Goal: Task Accomplishment & Management: Manage account settings

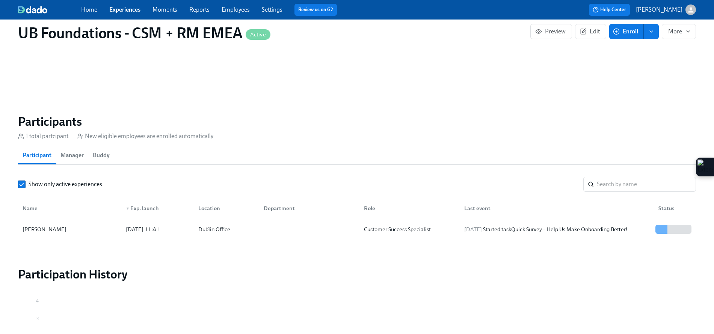
scroll to position [0, 141]
click at [131, 7] on link "Experiences" at bounding box center [124, 9] width 31 height 7
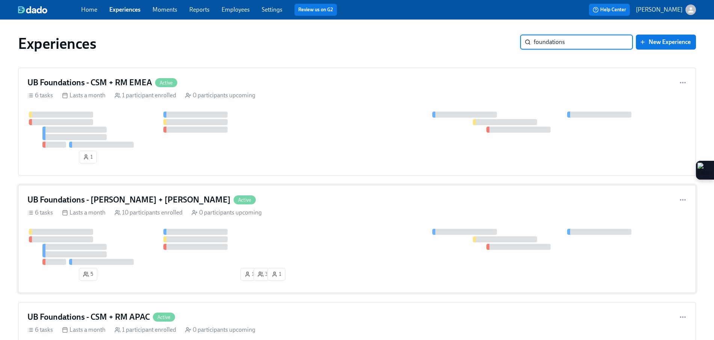
type input "foundations"
click at [282, 207] on div "UB Foundations - [PERSON_NAME] + LATAM Active 6 tasks Lasts a month 10 particip…" at bounding box center [357, 239] width 678 height 108
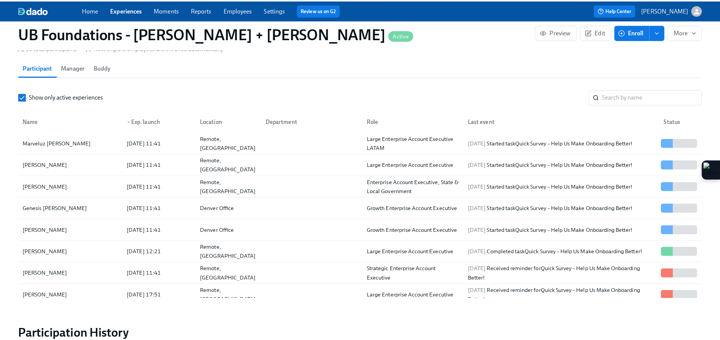
scroll to position [587, 0]
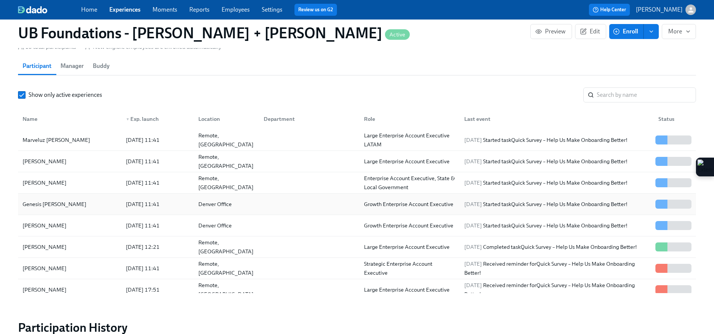
click at [271, 205] on div at bounding box center [308, 204] width 100 height 15
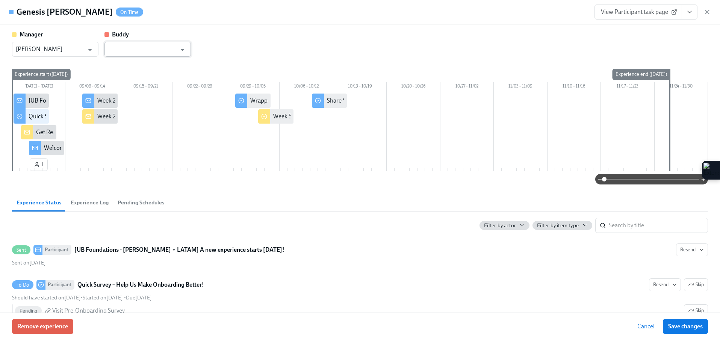
click at [171, 50] on input "text" at bounding box center [142, 49] width 68 height 15
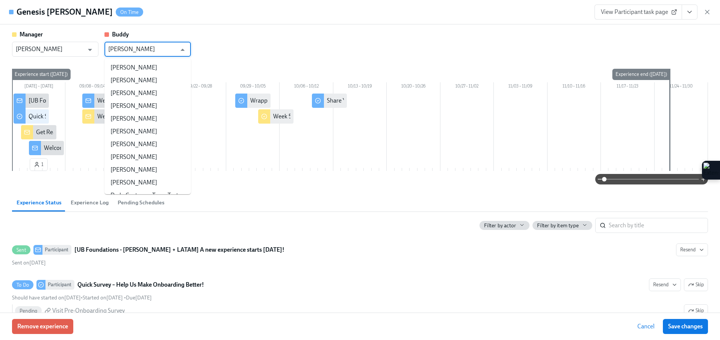
type input "[PERSON_NAME]"
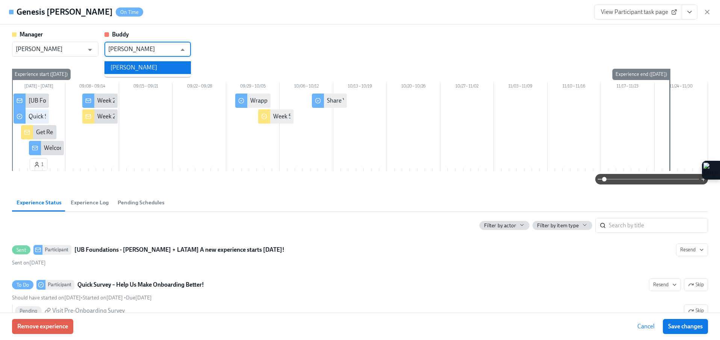
click at [167, 61] on li "[PERSON_NAME]" at bounding box center [147, 67] width 86 height 13
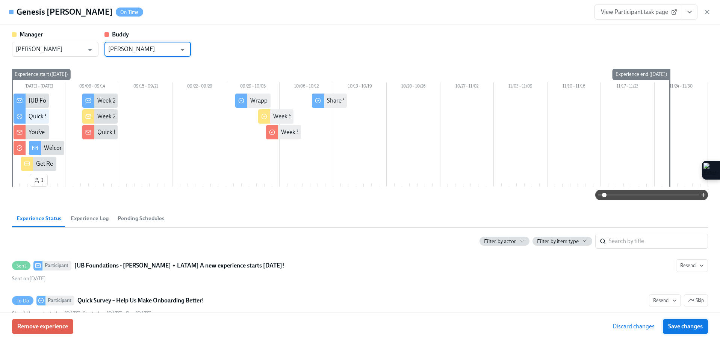
type input "[PERSON_NAME]"
click at [677, 325] on span "Save changes" at bounding box center [685, 327] width 35 height 8
type input "[PERSON_NAME]"
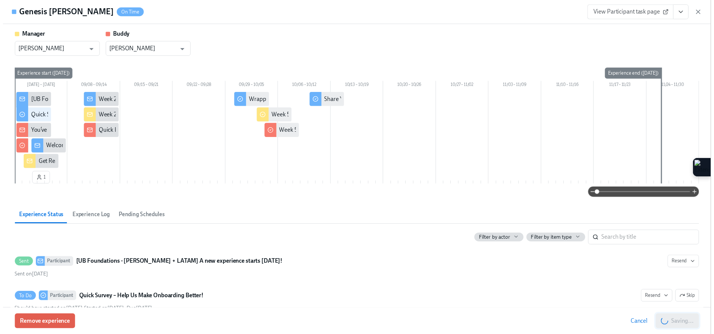
scroll to position [0, 2403]
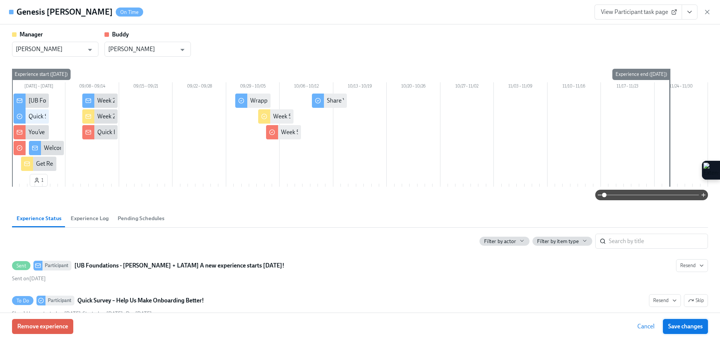
click at [685, 327] on span "Save changes" at bounding box center [685, 327] width 35 height 8
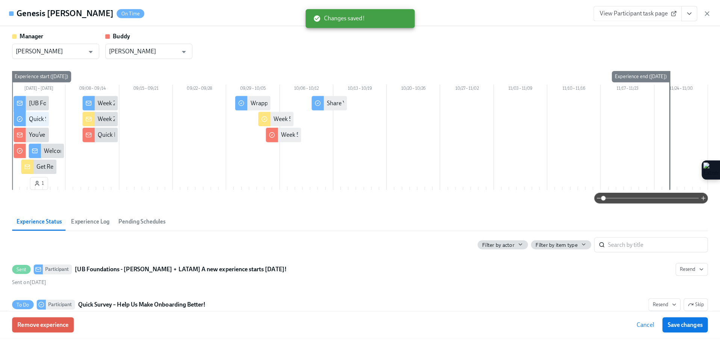
scroll to position [0, 2397]
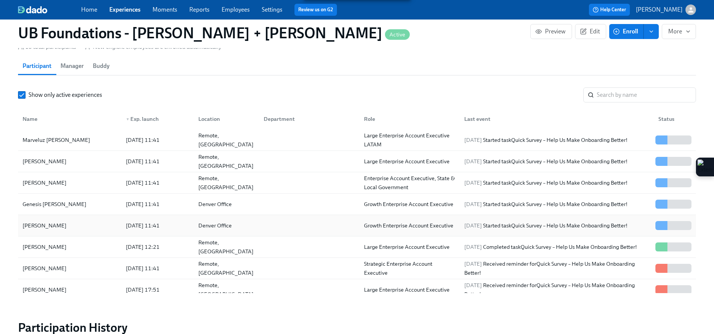
click at [76, 222] on div "[PERSON_NAME]" at bounding box center [70, 225] width 100 height 15
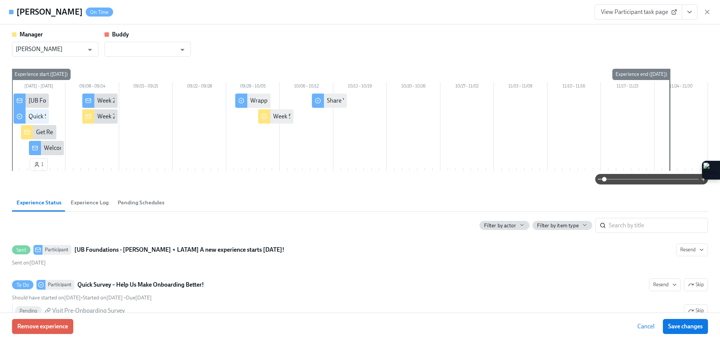
click at [43, 9] on h4 "[PERSON_NAME]" at bounding box center [50, 11] width 66 height 11
click at [150, 49] on input "text" at bounding box center [142, 49] width 68 height 15
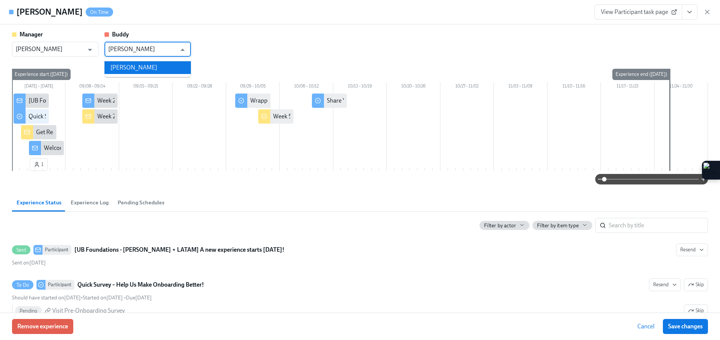
click at [139, 67] on li "[PERSON_NAME]" at bounding box center [147, 67] width 86 height 13
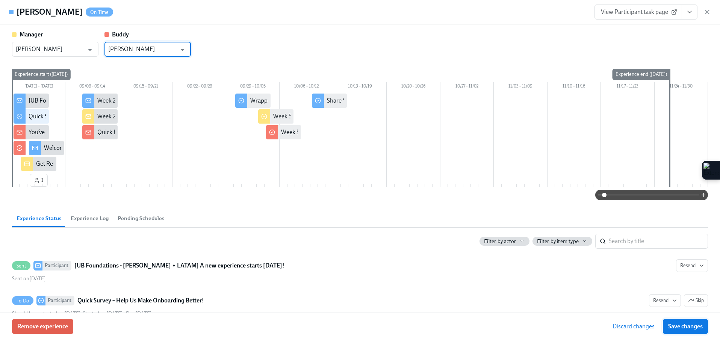
type input "[PERSON_NAME]"
click at [677, 326] on span "Save changes" at bounding box center [685, 327] width 35 height 8
type input "[PERSON_NAME]"
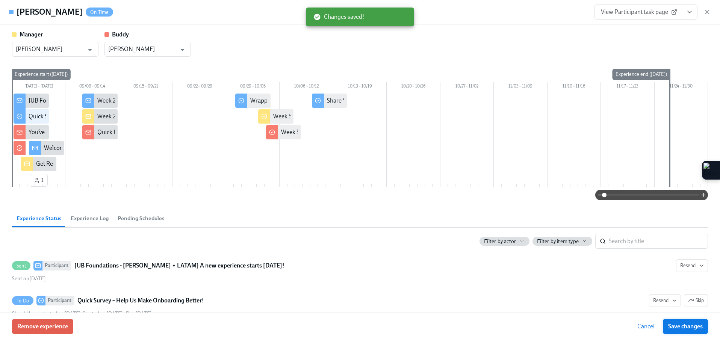
click at [689, 330] on button "Save changes" at bounding box center [685, 326] width 45 height 15
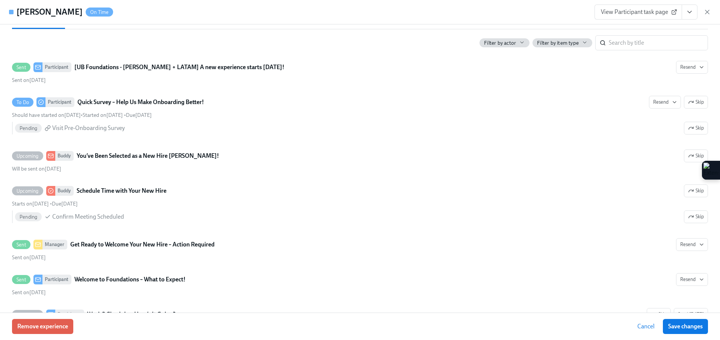
scroll to position [369, 0]
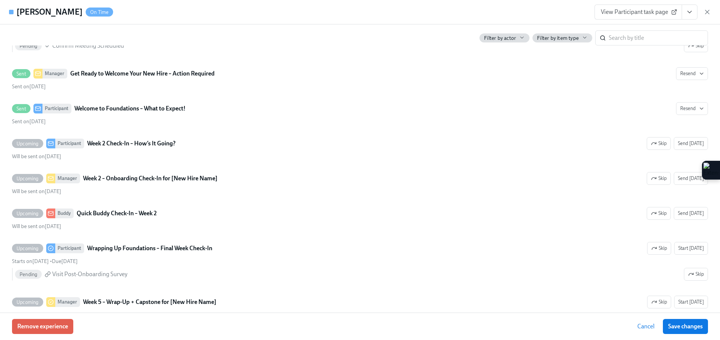
click at [705, 327] on button "Save changes" at bounding box center [685, 326] width 45 height 15
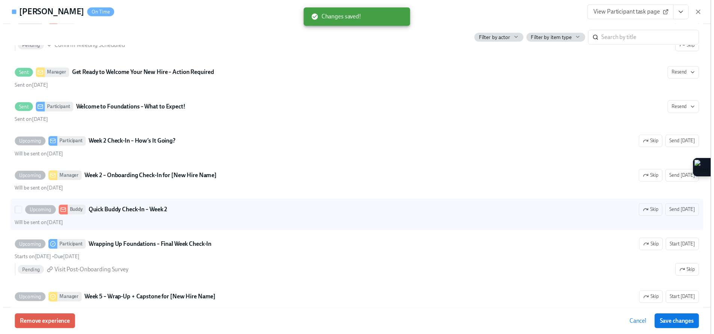
scroll to position [0, 0]
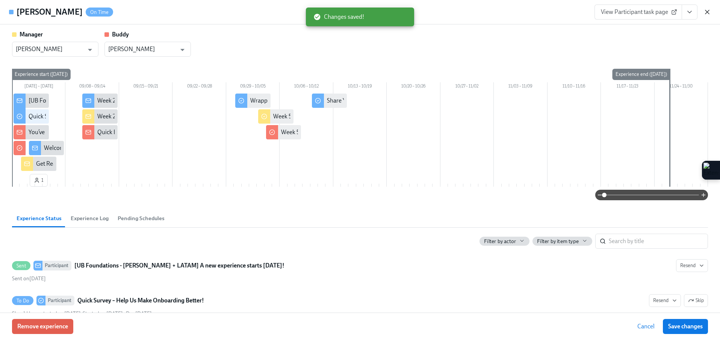
click at [705, 11] on icon "button" at bounding box center [707, 12] width 8 height 8
